Goal: Check status: Check status

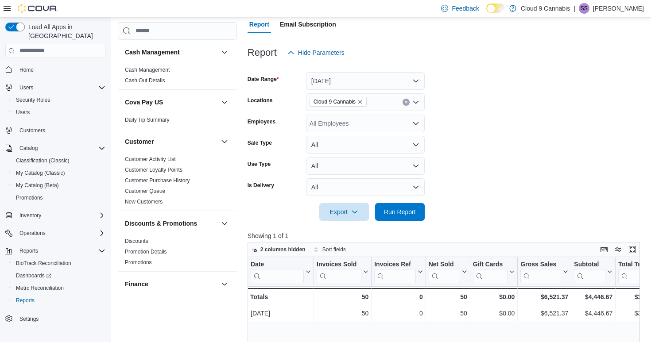
scroll to position [108, 0]
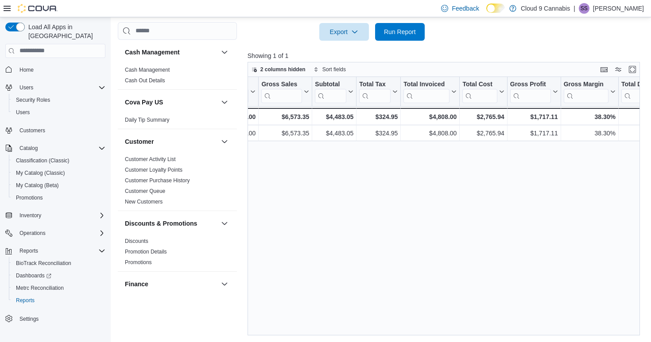
scroll to position [0, 262]
